Goal: Information Seeking & Learning: Learn about a topic

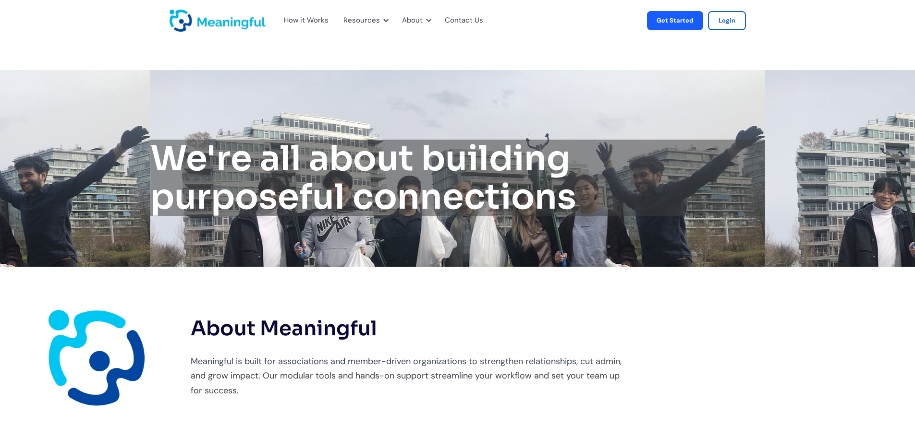
click at [304, 22] on div "How it Works" at bounding box center [306, 20] width 45 height 12
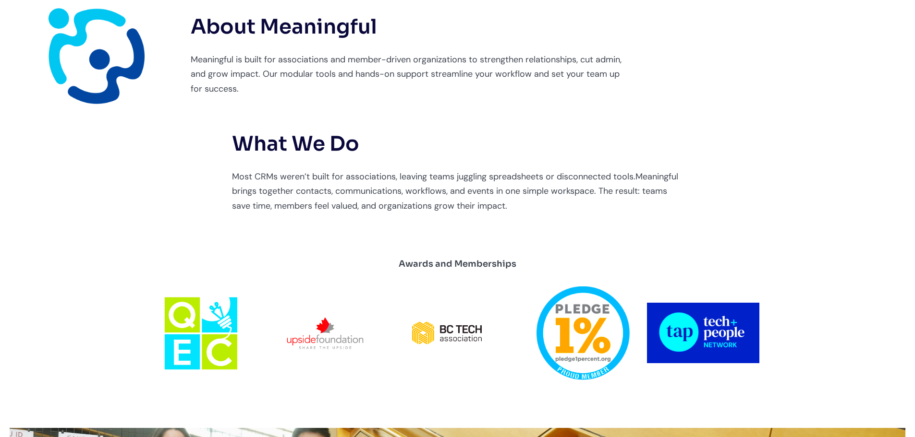
scroll to position [336, 0]
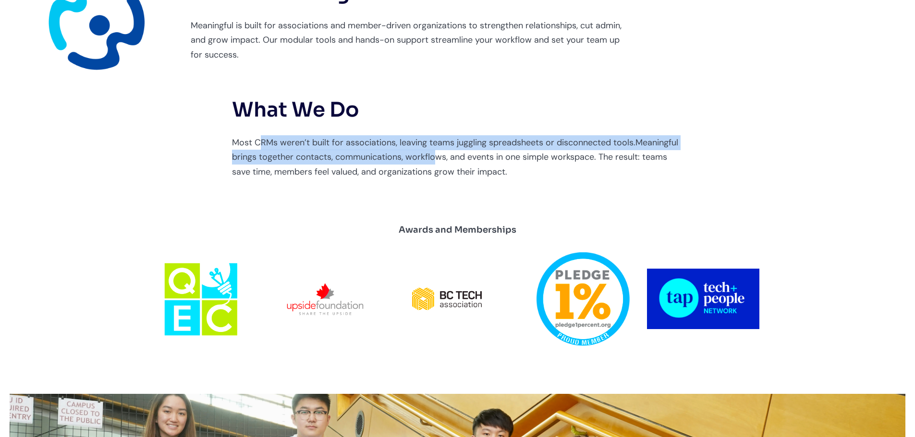
drag, startPoint x: 260, startPoint y: 142, endPoint x: 433, endPoint y: 152, distance: 173.6
click at [433, 152] on p "Most CRMs weren’t built for associations, leaving teams juggling spreadsheets o…" at bounding box center [457, 157] width 451 height 44
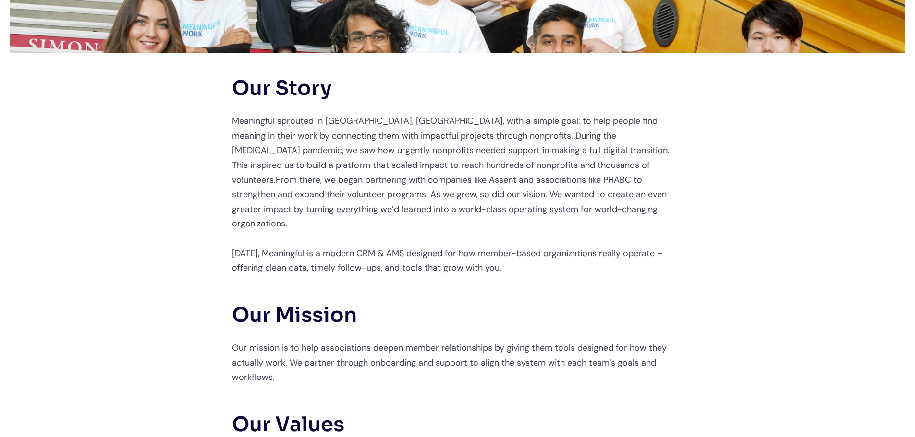
scroll to position [960, 0]
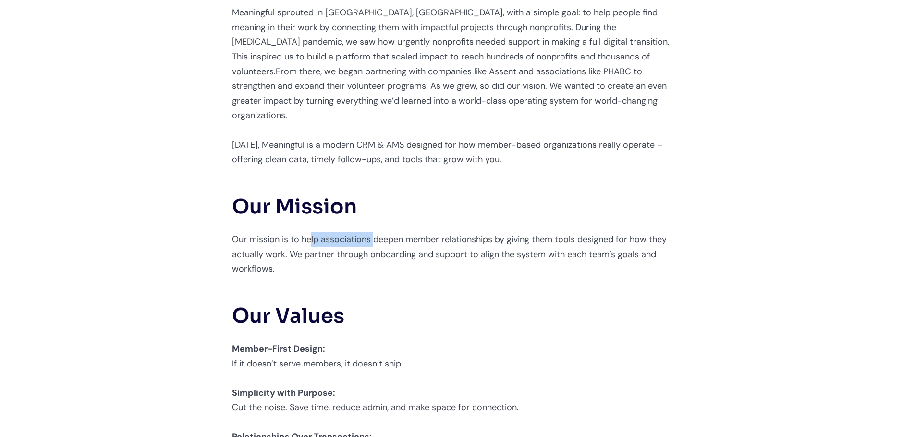
drag, startPoint x: 311, startPoint y: 246, endPoint x: 373, endPoint y: 239, distance: 63.2
click at [373, 239] on p "Our mission is to help associations deepen member relationships by giving them …" at bounding box center [457, 254] width 451 height 44
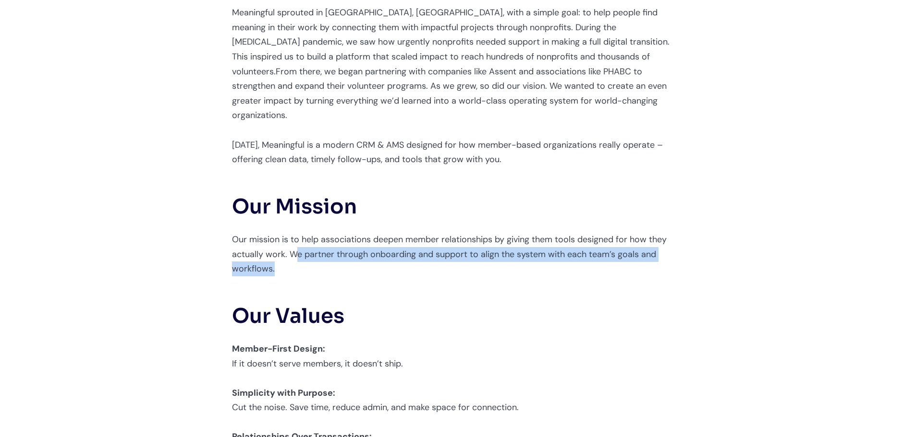
drag, startPoint x: 295, startPoint y: 264, endPoint x: 408, endPoint y: 270, distance: 112.5
click at [408, 270] on p "Our mission is to help associations deepen member relationships by giving them …" at bounding box center [457, 254] width 451 height 44
click at [490, 277] on p "Our mission is to help associations deepen member relationships by giving them …" at bounding box center [457, 254] width 451 height 44
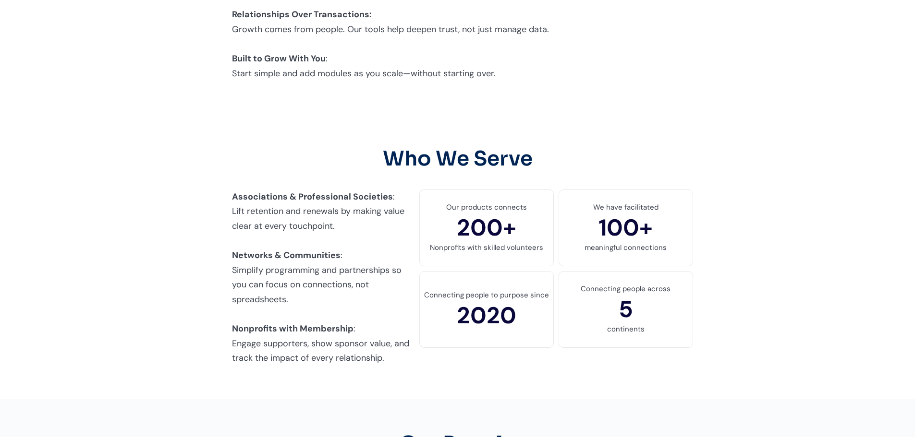
scroll to position [1392, 0]
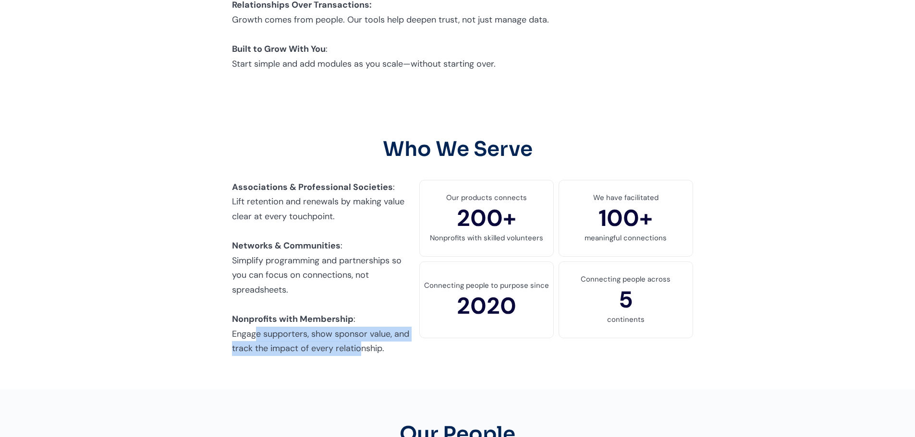
drag, startPoint x: 254, startPoint y: 321, endPoint x: 373, endPoint y: 342, distance: 120.0
click at [364, 343] on div "Associations & Professional Societies : Lift retention and renewals by making v…" at bounding box center [323, 270] width 192 height 181
click at [296, 287] on p "Associations & Professional Societies : Lift retention and renewals by making v…" at bounding box center [323, 268] width 182 height 176
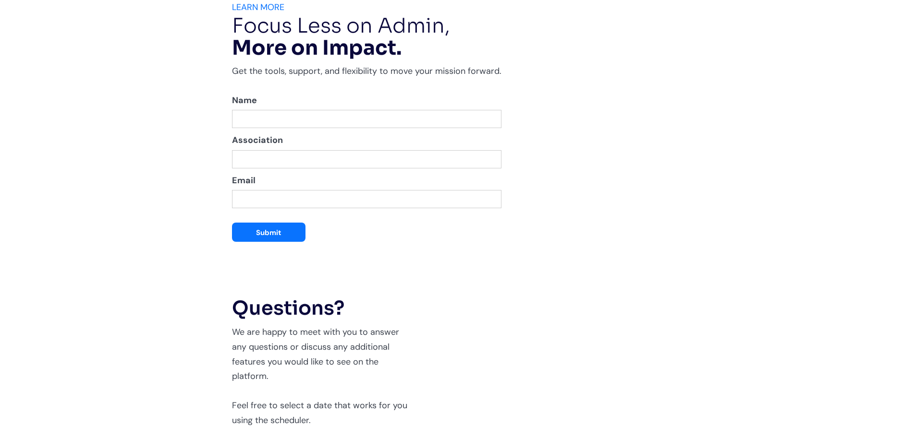
scroll to position [3072, 0]
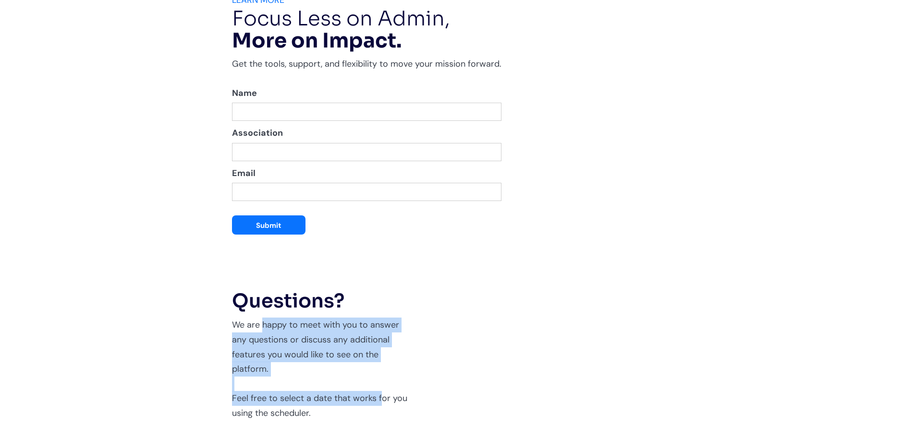
drag, startPoint x: 264, startPoint y: 269, endPoint x: 380, endPoint y: 351, distance: 142.6
click at [380, 351] on p "We are happy to meet with you to answer any questions or discuss any additional…" at bounding box center [323, 369] width 182 height 103
click at [375, 328] on p "We are happy to meet with you to answer any questions or discuss any additional…" at bounding box center [323, 369] width 182 height 103
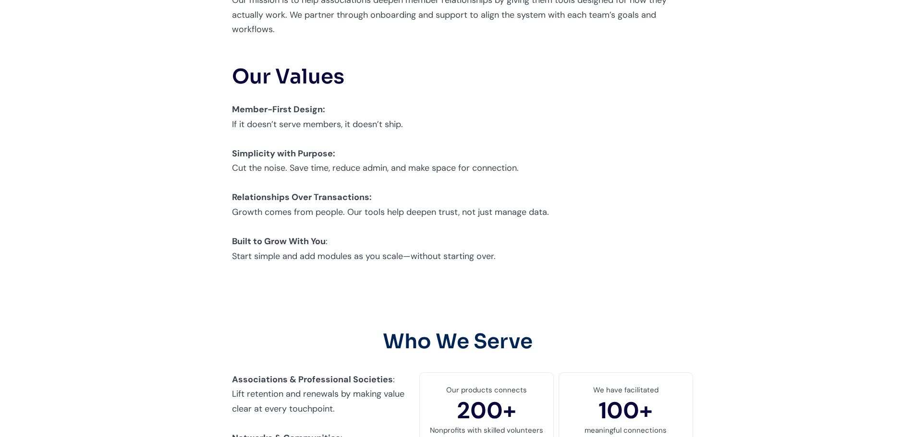
scroll to position [1344, 0]
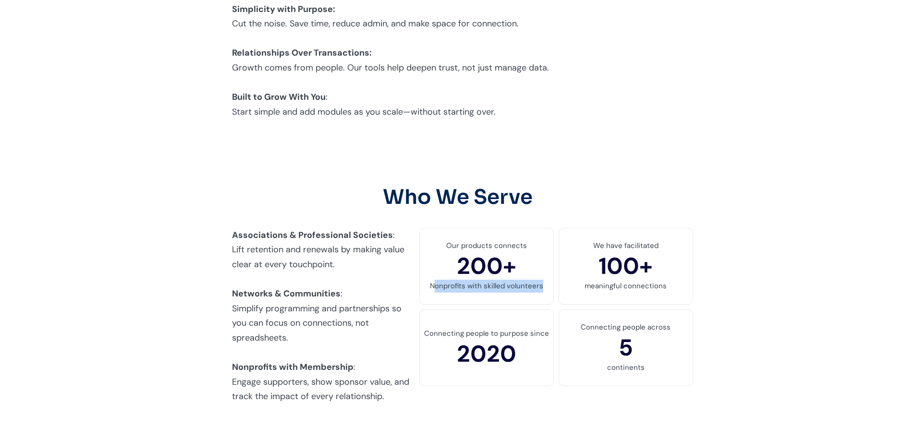
drag, startPoint x: 435, startPoint y: 272, endPoint x: 553, endPoint y: 266, distance: 117.7
click at [553, 266] on div "Our products connects 200+ Nonprofits with skilled volunteers" at bounding box center [486, 266] width 134 height 77
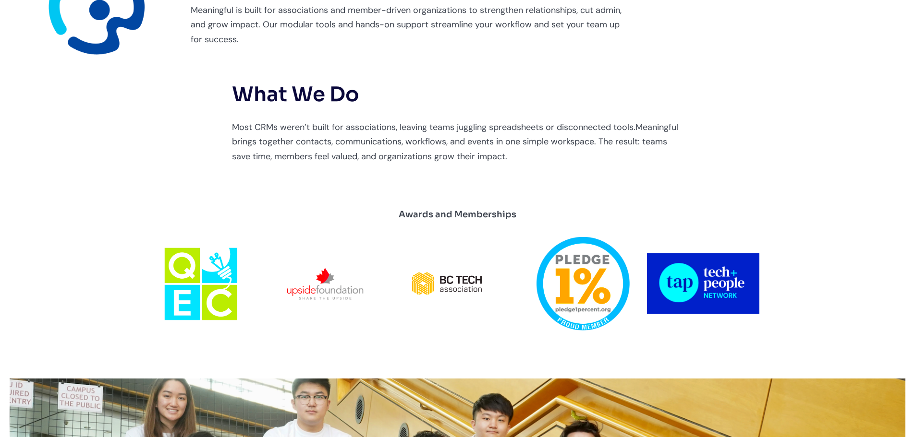
scroll to position [384, 0]
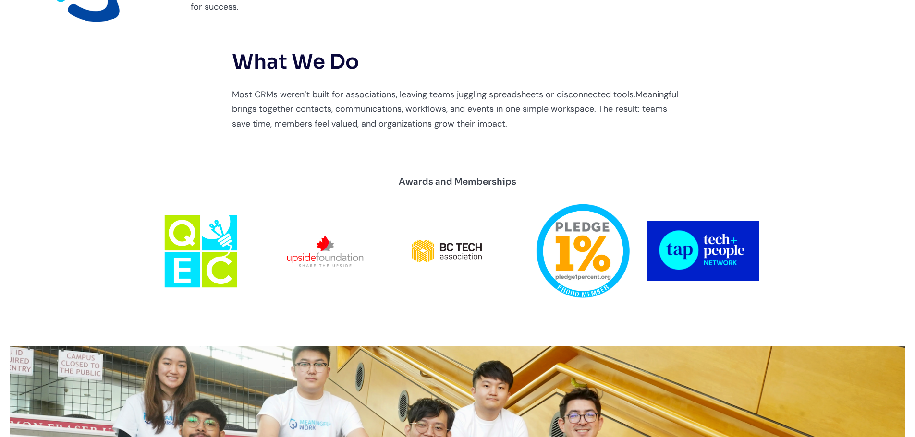
click at [488, 188] on div "Awards and Memberships" at bounding box center [457, 181] width 118 height 15
click at [468, 184] on div "Awards and Memberships" at bounding box center [457, 181] width 118 height 15
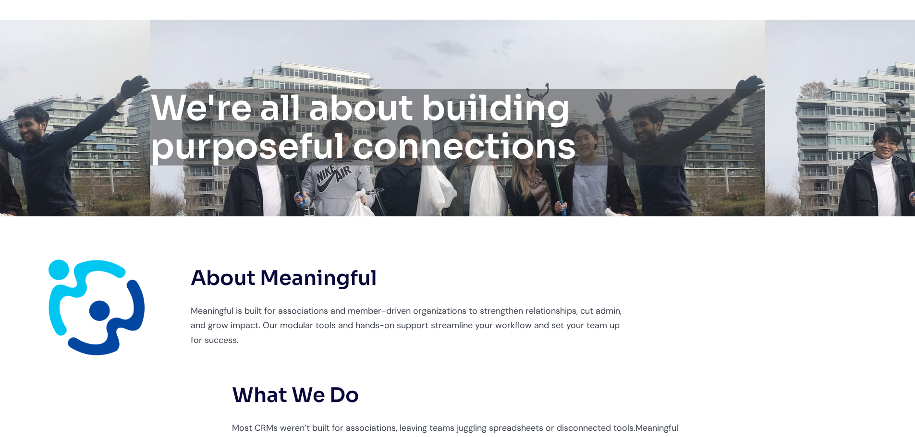
scroll to position [0, 0]
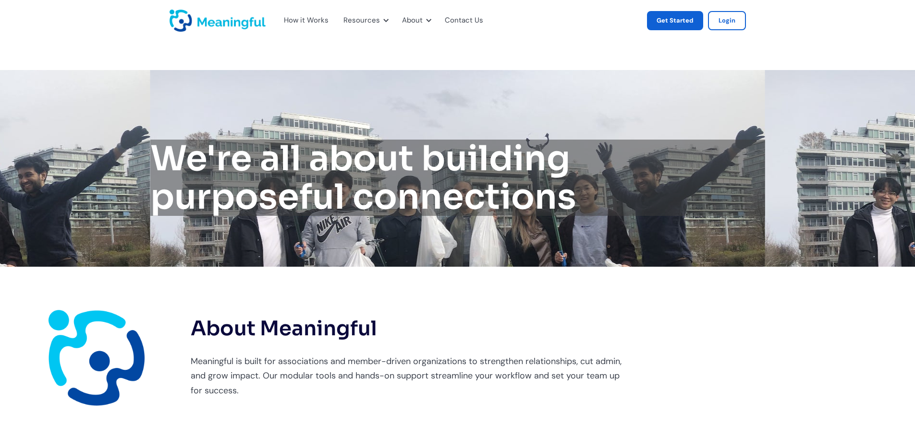
click at [693, 22] on link "Get Started" at bounding box center [675, 20] width 56 height 19
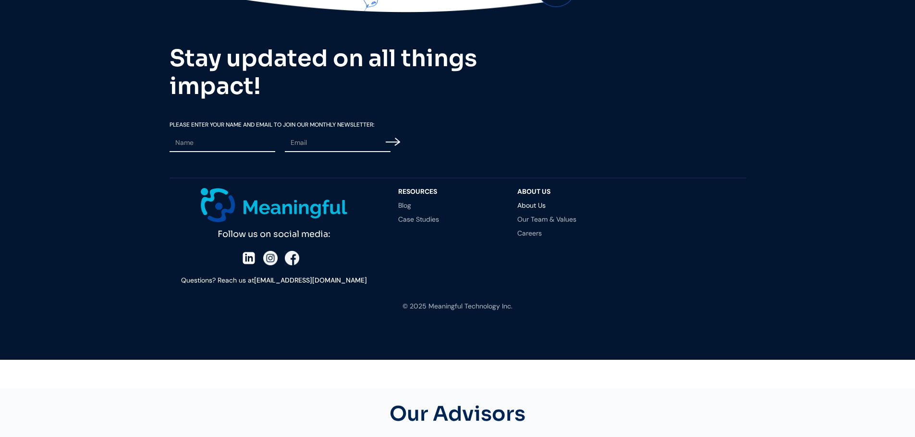
scroll to position [3866, 0]
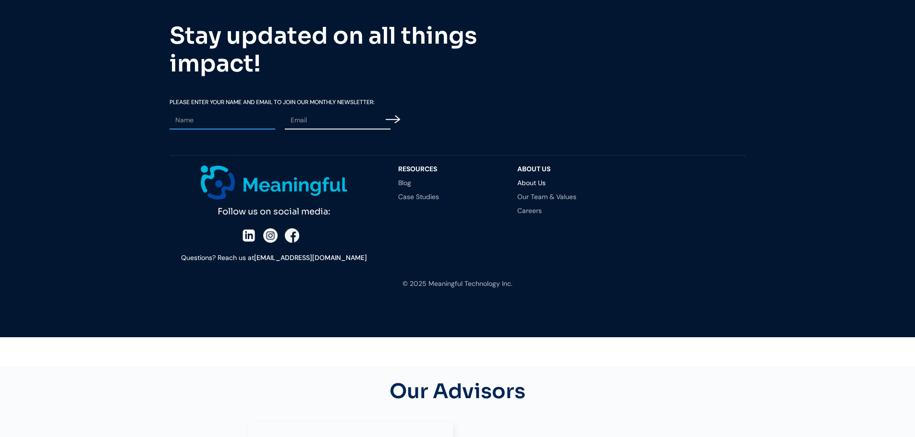
click at [214, 111] on input "Email Form" at bounding box center [222, 120] width 106 height 18
type input "ta"
click at [226, 111] on input "ta" at bounding box center [222, 120] width 106 height 18
click at [225, 111] on input "ta" at bounding box center [222, 120] width 106 height 18
type input "Thayssa"
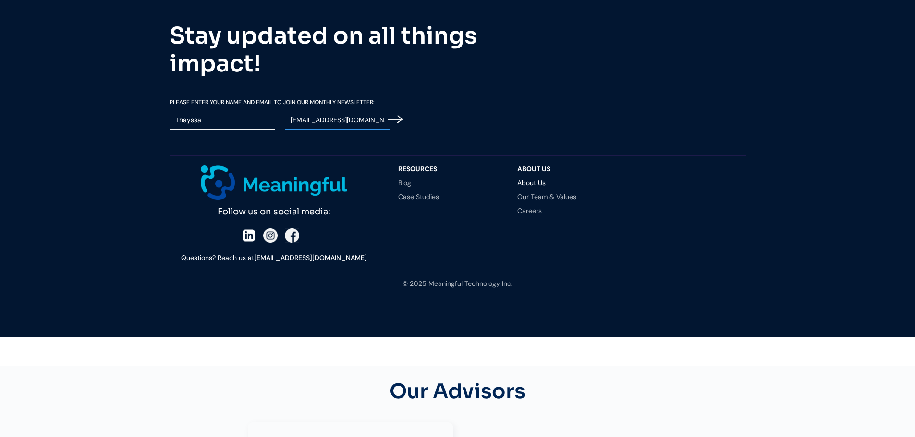
type input "talmeida@surreyfoodbank.org"
click at [398, 108] on input "Email Form" at bounding box center [395, 120] width 14 height 24
click at [415, 193] on link "Case Studies" at bounding box center [448, 196] width 100 height 7
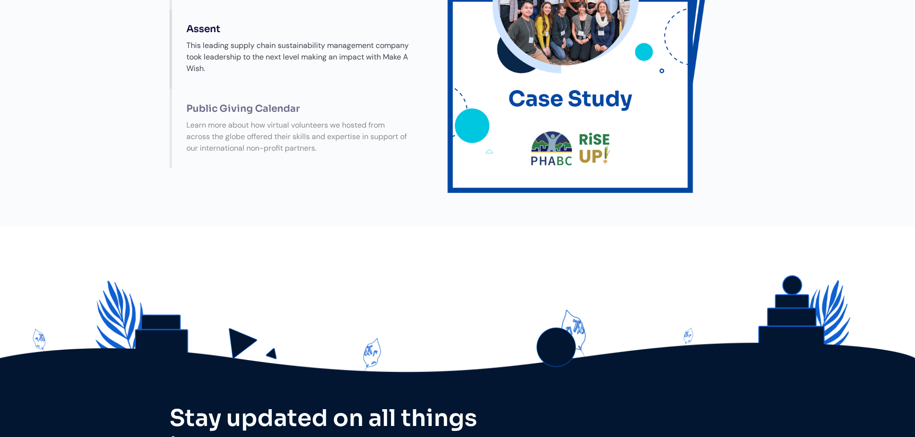
scroll to position [44, 0]
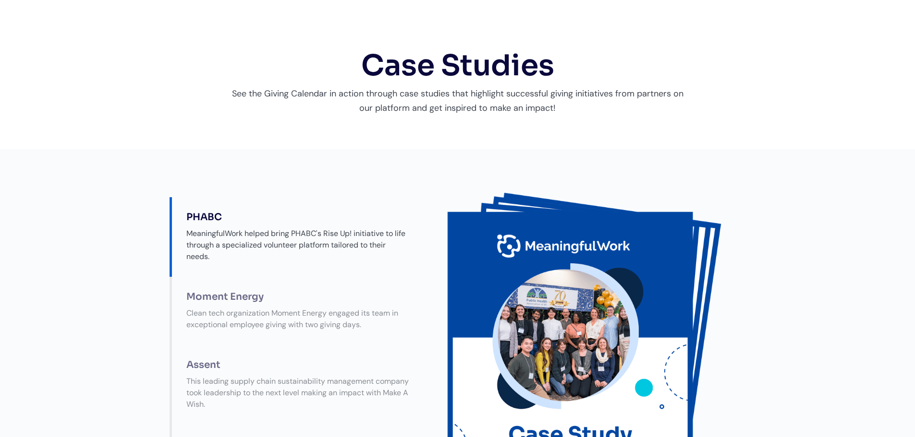
click at [516, 272] on img at bounding box center [584, 361] width 283 height 366
click at [216, 303] on div "Moment Energy" at bounding box center [297, 297] width 241 height 12
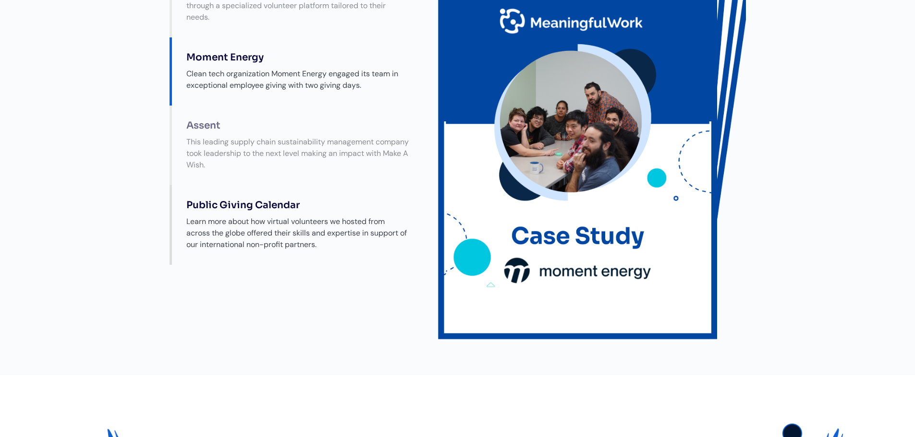
scroll to position [284, 0]
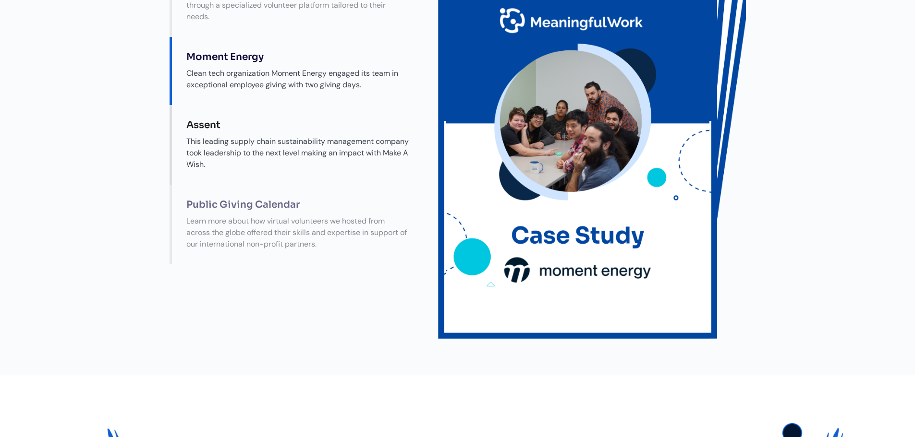
click at [210, 131] on div "Assent" at bounding box center [297, 126] width 241 height 12
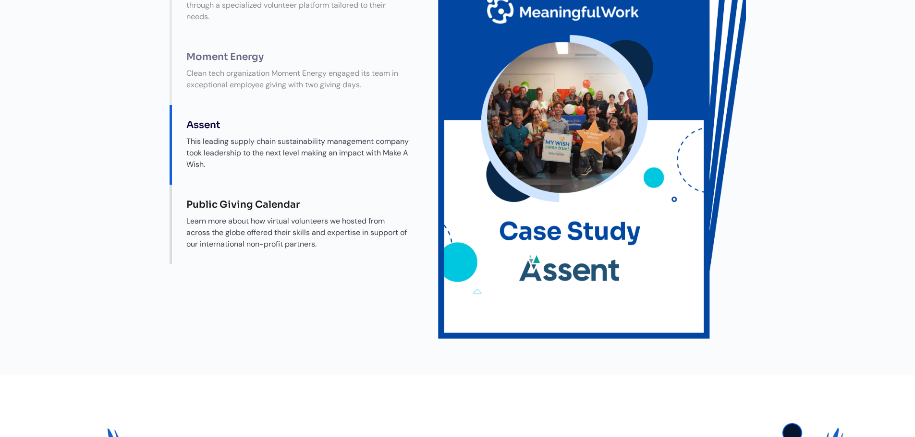
click at [231, 211] on div "Public Giving Calendar" at bounding box center [297, 205] width 241 height 12
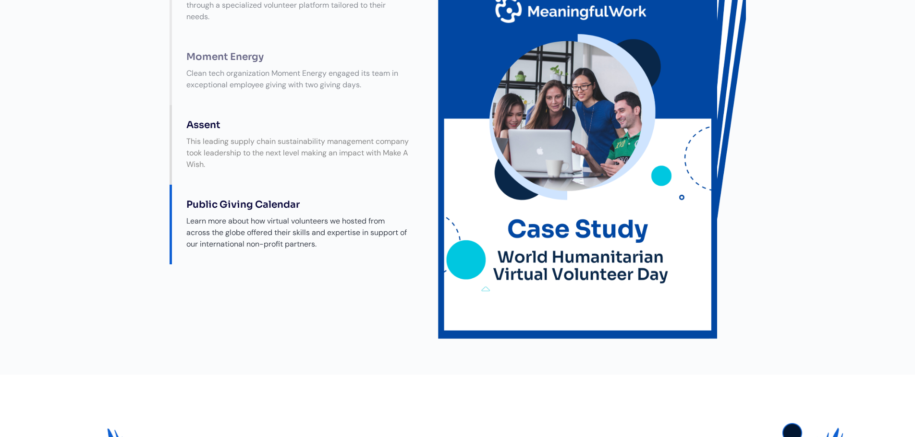
click at [310, 175] on div "This leading supply chain sustainability management company took leadership to …" at bounding box center [297, 153] width 241 height 44
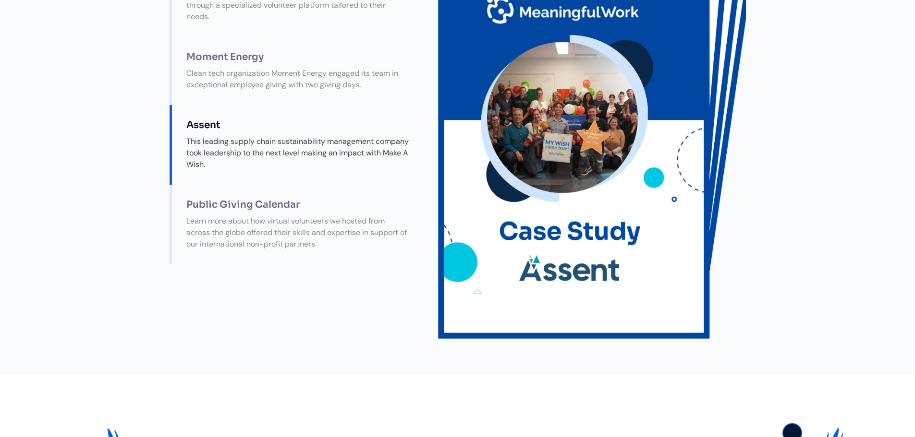
click at [746, 251] on div "Check out our Giving Calendar platform in action! PHABC MeaningfulWork helped b…" at bounding box center [457, 142] width 915 height 466
click at [569, 235] on img at bounding box center [594, 147] width 323 height 418
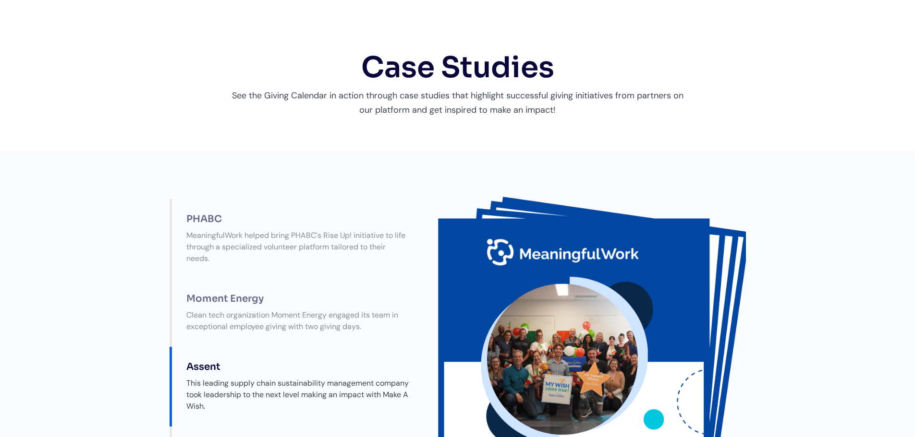
scroll to position [0, 0]
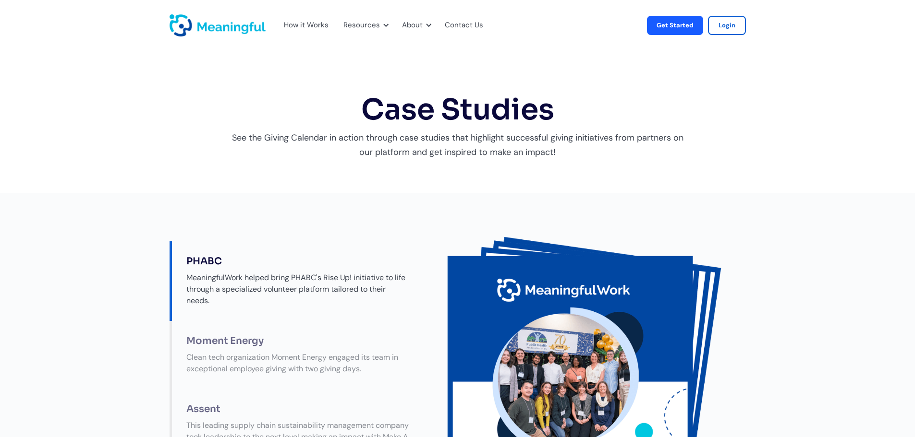
click at [239, 32] on img "home" at bounding box center [217, 25] width 96 height 22
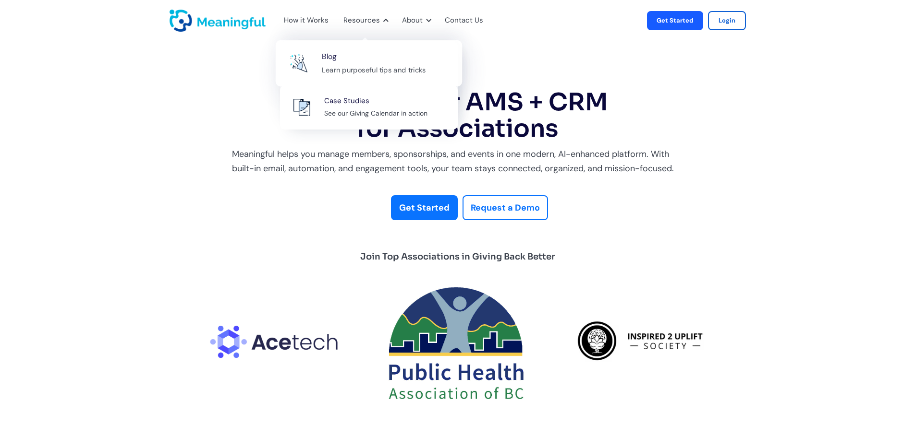
click at [350, 60] on div "Blog Learn purposeful tips and tricks" at bounding box center [387, 63] width 130 height 26
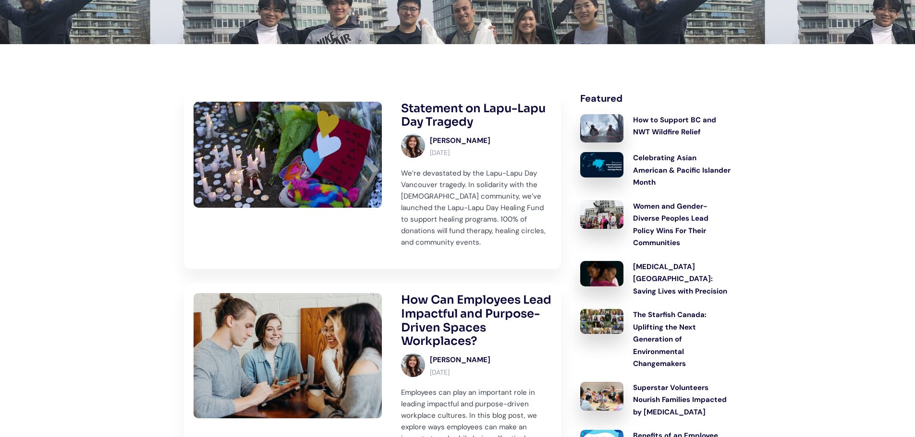
scroll to position [192, 0]
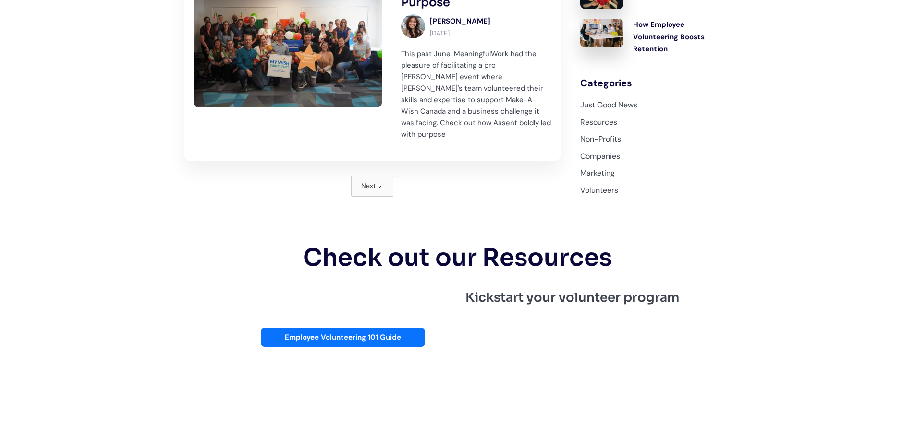
scroll to position [1344, 0]
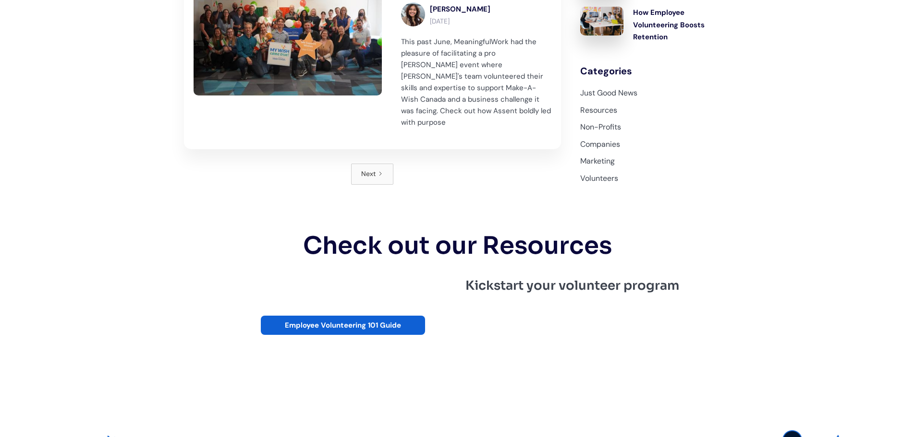
click at [373, 316] on link "Employee Volunteering 101 Guide" at bounding box center [343, 325] width 164 height 19
click at [600, 121] on link "Non-Profits" at bounding box center [655, 127] width 151 height 12
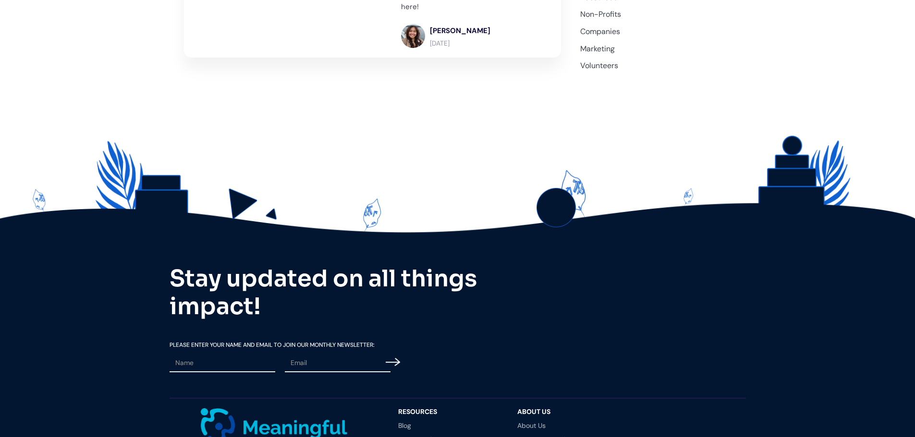
scroll to position [1421, 0]
